Goal: Task Accomplishment & Management: Use online tool/utility

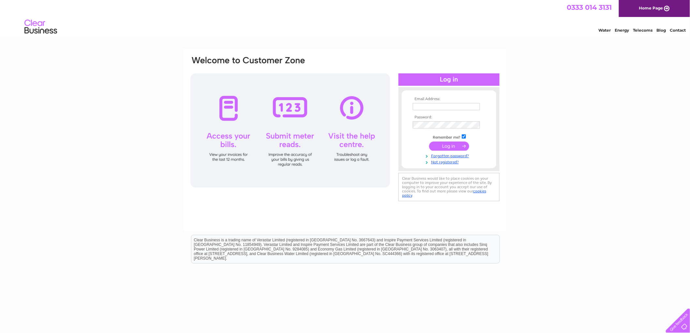
type input "[PERSON_NAME][EMAIL_ADDRESS][DOMAIN_NAME]"
click at [450, 145] on input "submit" at bounding box center [449, 146] width 40 height 9
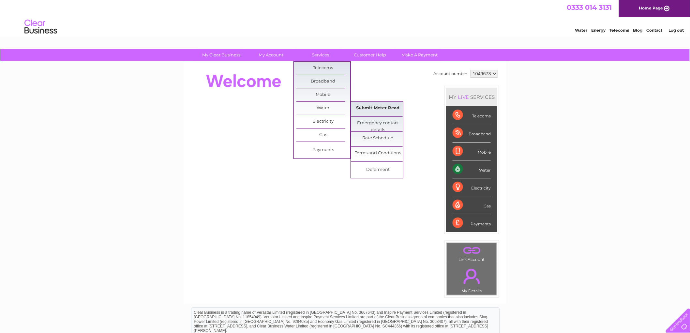
click at [371, 107] on link "Submit Meter Read" at bounding box center [378, 108] width 54 height 13
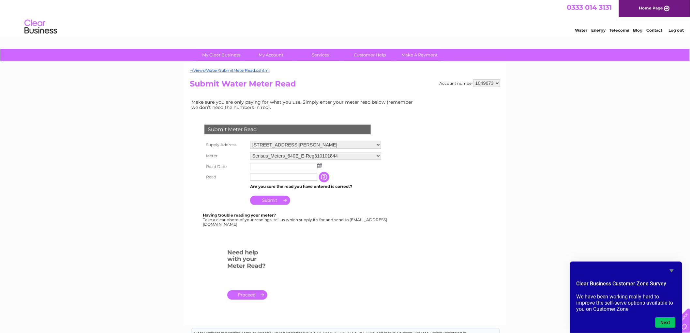
drag, startPoint x: 268, startPoint y: 165, endPoint x: 325, endPoint y: 170, distance: 57.9
click at [268, 165] on input "text" at bounding box center [283, 166] width 67 height 7
click at [321, 165] on img at bounding box center [319, 165] width 5 height 5
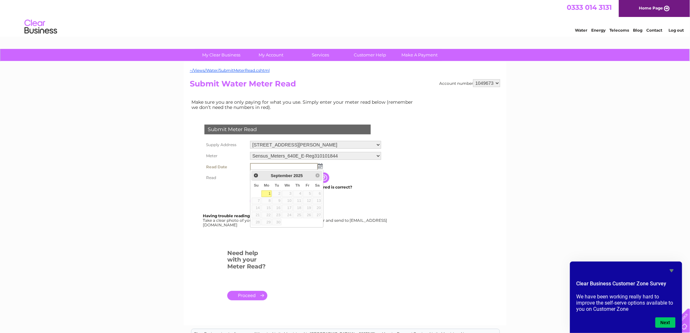
click at [268, 192] on link "1" at bounding box center [267, 193] width 10 height 7
type input "2025/09/01"
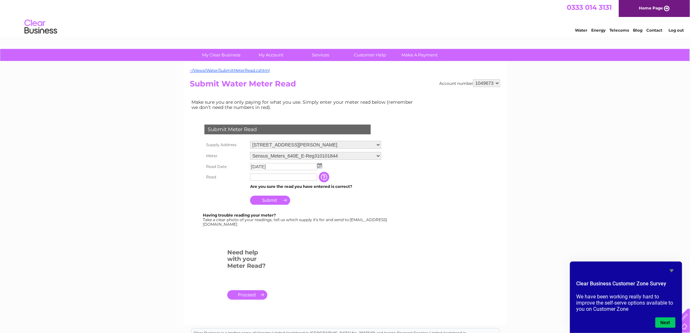
click at [263, 176] on input "text" at bounding box center [283, 177] width 67 height 7
click at [250, 177] on input "1544" at bounding box center [284, 178] width 68 height 8
type input "001544"
click at [348, 203] on td "Submit" at bounding box center [316, 199] width 135 height 16
click at [273, 197] on input "Submit" at bounding box center [270, 200] width 40 height 9
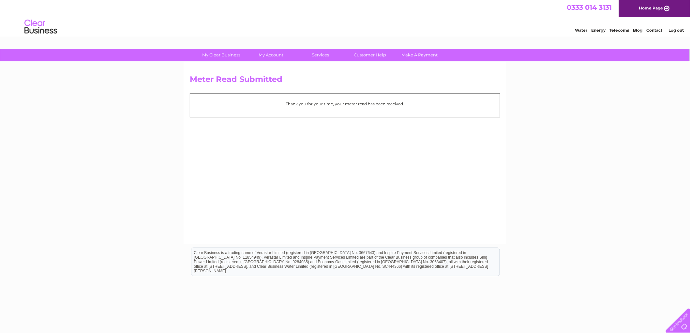
click at [278, 22] on div "Water Energy Telecoms Blog Contact Log out" at bounding box center [345, 27] width 690 height 21
